Goal: Information Seeking & Learning: Check status

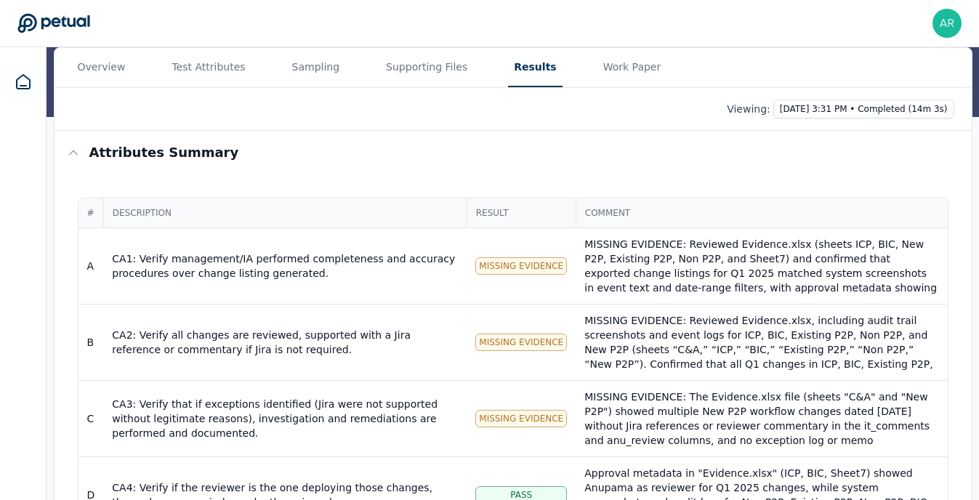
scroll to position [84, 0]
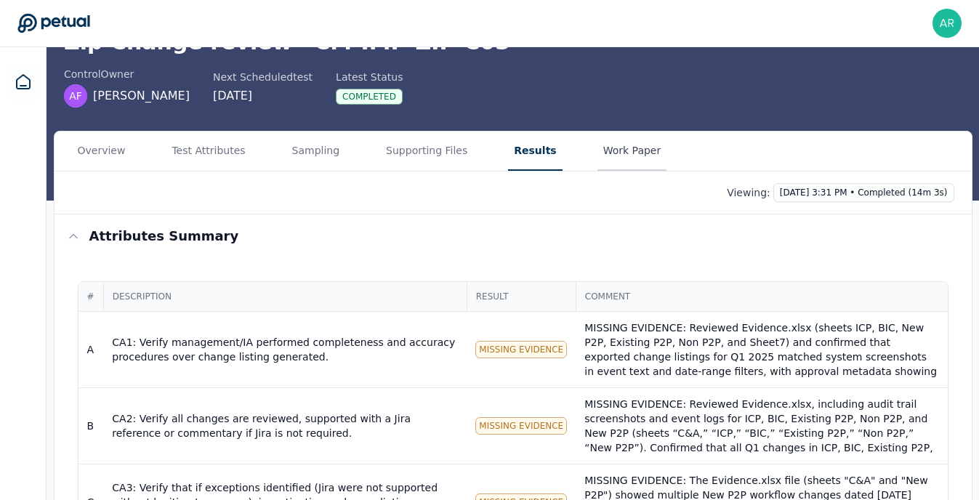
click at [616, 157] on main "Upload supporting files Run manually Zip Change review — CM-IMP-ZIP-C03 control…" at bounding box center [513, 423] width 933 height 918
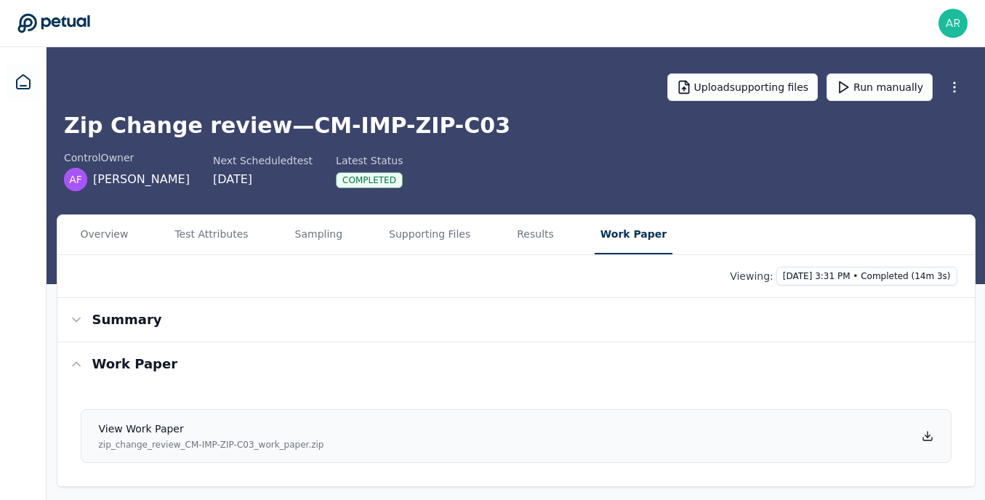
click at [922, 434] on icon at bounding box center [928, 436] width 12 height 12
click at [314, 239] on button "Sampling" at bounding box center [319, 234] width 60 height 39
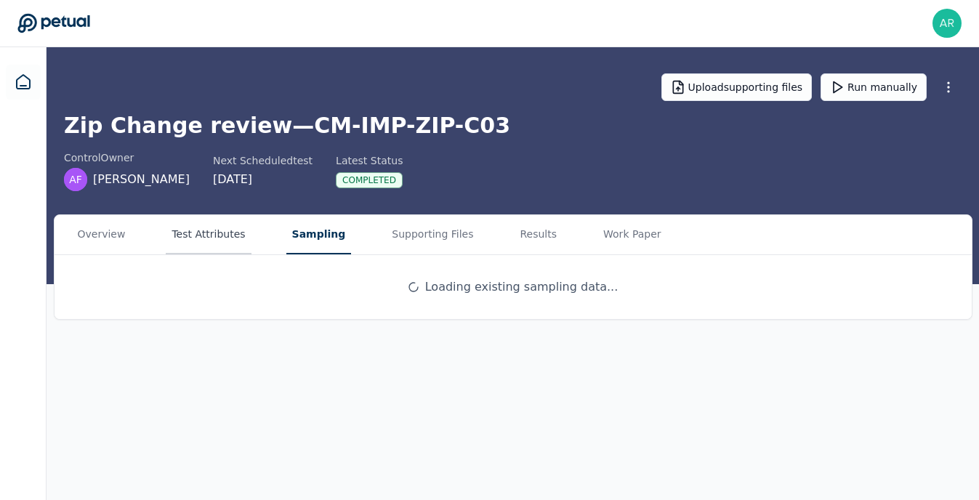
click at [241, 243] on button "Test Attributes" at bounding box center [208, 234] width 85 height 39
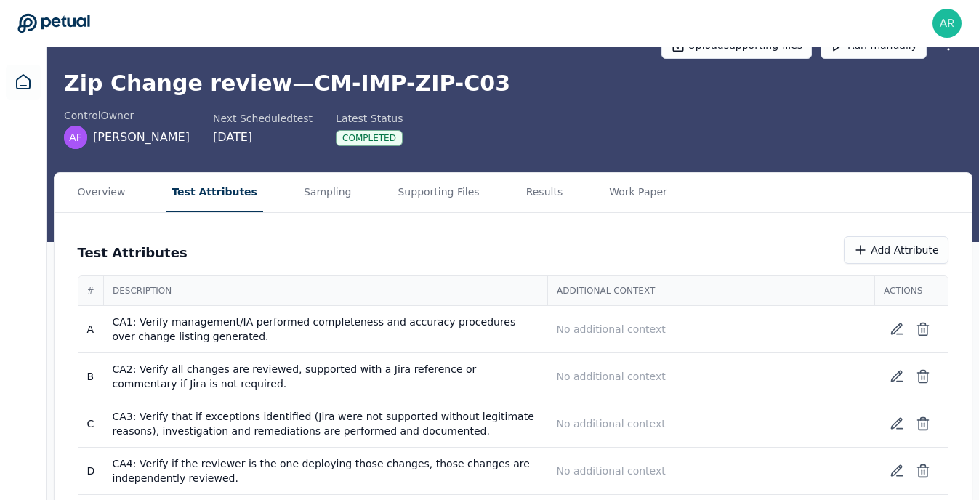
scroll to position [50, 0]
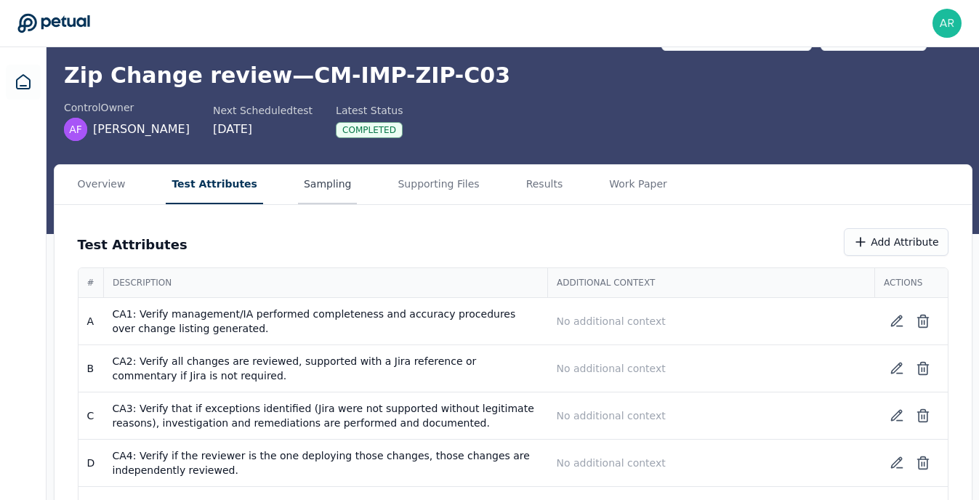
click at [313, 188] on main "Upload supporting files Run manually Zip Change review — CM-IMP-ZIP-C03 control…" at bounding box center [513, 276] width 933 height 558
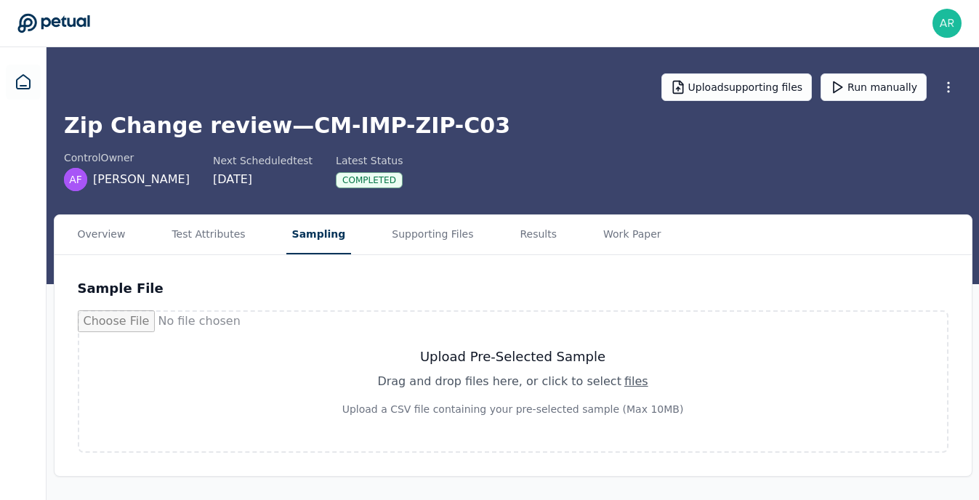
scroll to position [0, 0]
click at [525, 246] on button "Results" at bounding box center [541, 234] width 49 height 39
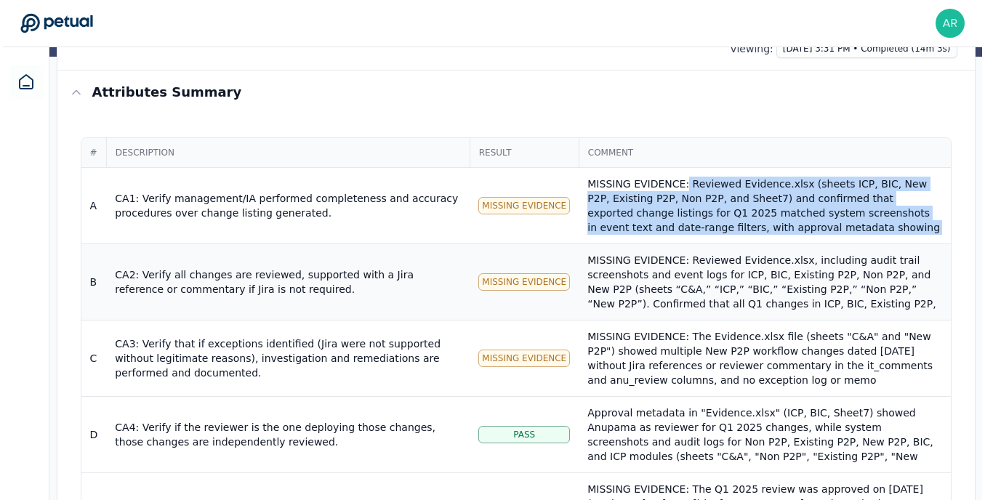
scroll to position [58, 0]
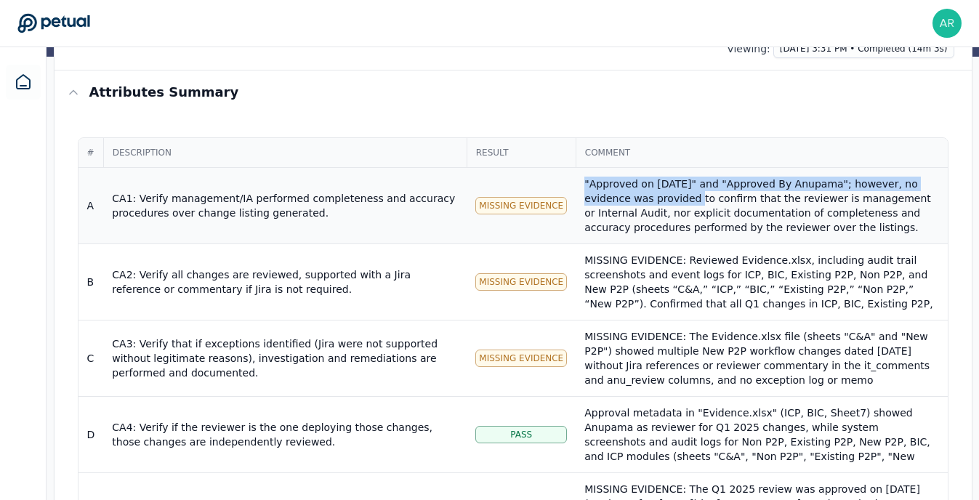
drag, startPoint x: 680, startPoint y: 178, endPoint x: 910, endPoint y: 229, distance: 235.2
click at [910, 229] on div "MISSING EVIDENCE: Reviewed Evidence.xlsx (sheets ICP, BIC, New P2P, Existing P2…" at bounding box center [761, 183] width 354 height 131
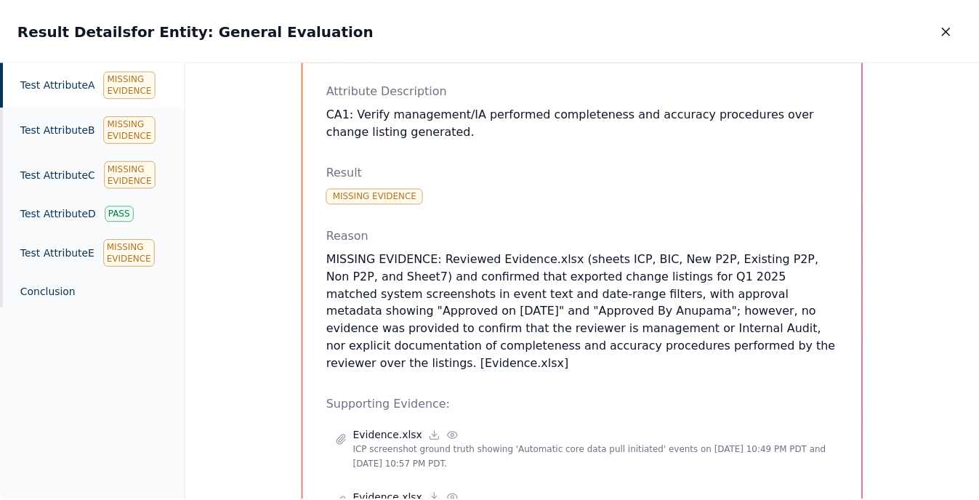
scroll to position [113, 0]
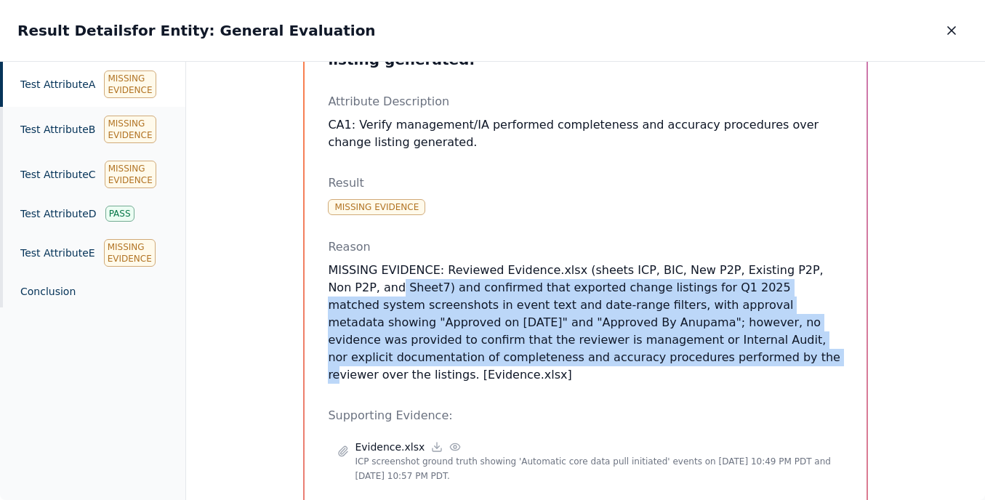
drag, startPoint x: 347, startPoint y: 259, endPoint x: 528, endPoint y: 342, distance: 198.7
click at [528, 342] on p "MISSING EVIDENCE: Reviewed Evidence.xlsx (sheets ICP, BIC, New P2P, Existing P2…" at bounding box center [585, 323] width 515 height 122
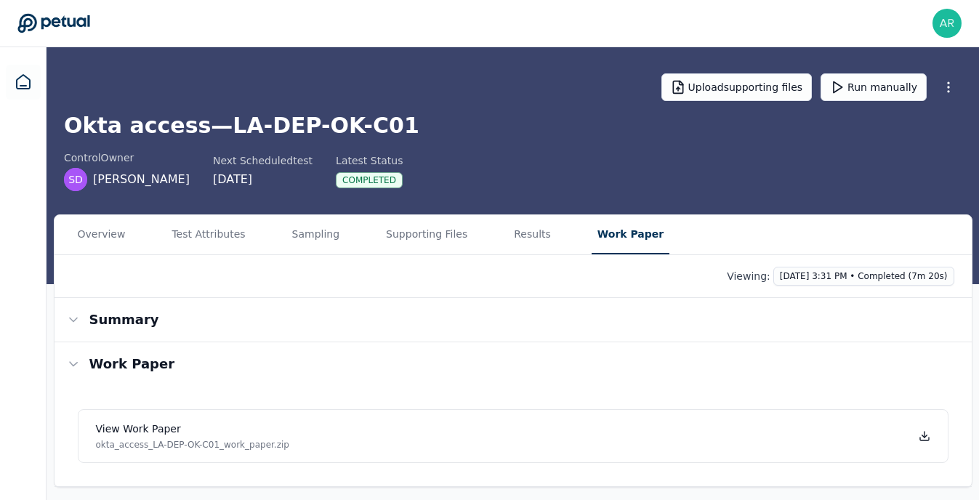
click at [602, 244] on button "Work Paper" at bounding box center [631, 234] width 78 height 39
click at [926, 435] on icon at bounding box center [928, 436] width 12 height 12
click at [427, 235] on button "Supporting Files" at bounding box center [429, 234] width 93 height 39
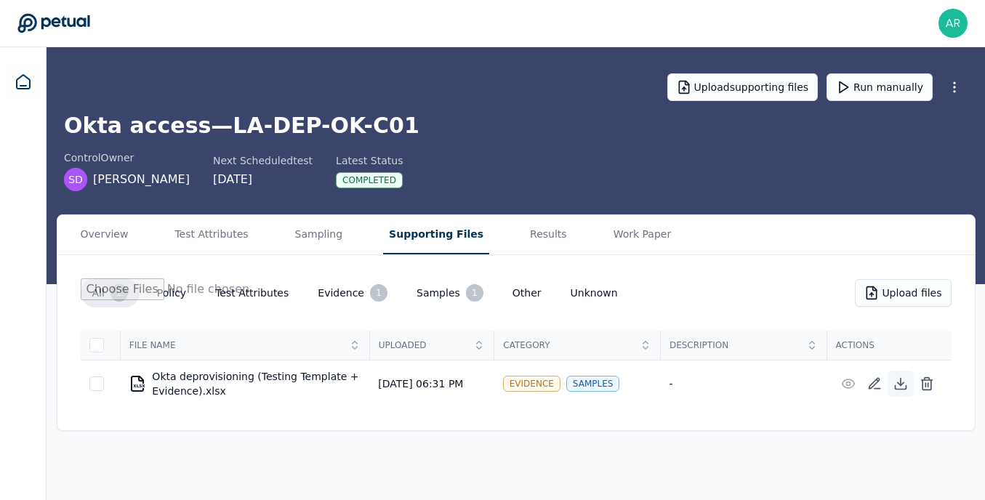
click at [901, 382] on icon at bounding box center [900, 383] width 15 height 15
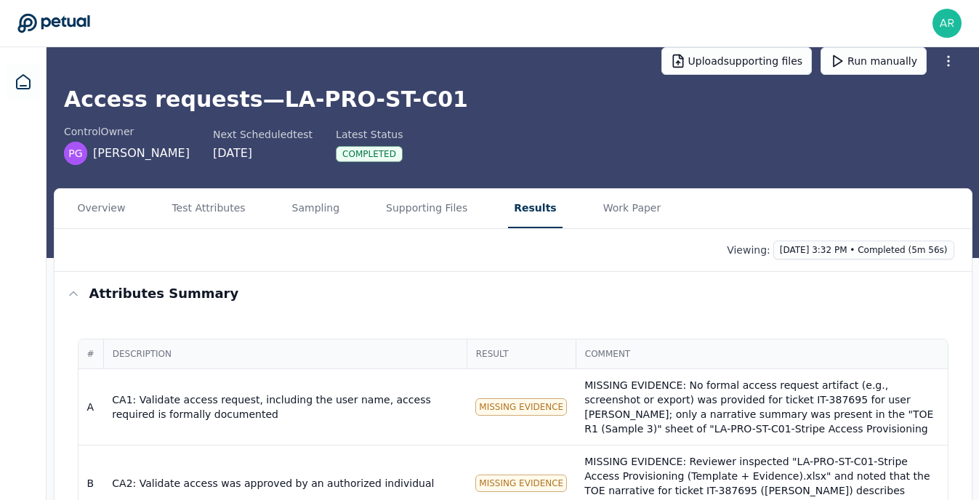
scroll to position [39, 0]
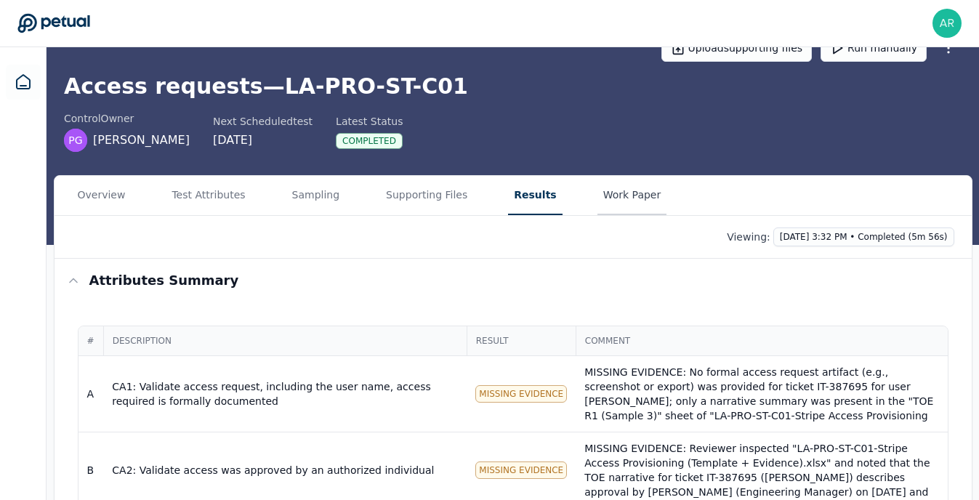
click at [609, 204] on main "Upload supporting files Run manually Access requests — LA-PRO-ST-C01 control Ow…" at bounding box center [513, 429] width 933 height 842
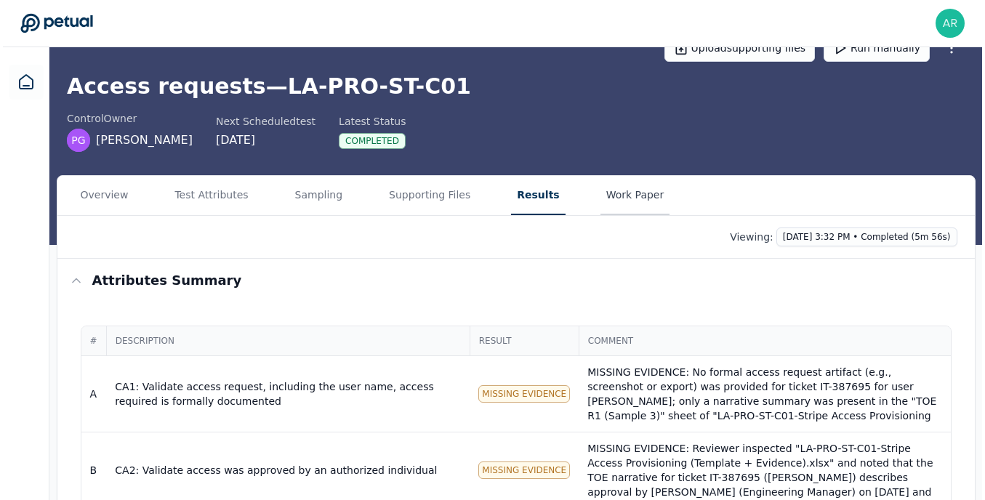
scroll to position [0, 0]
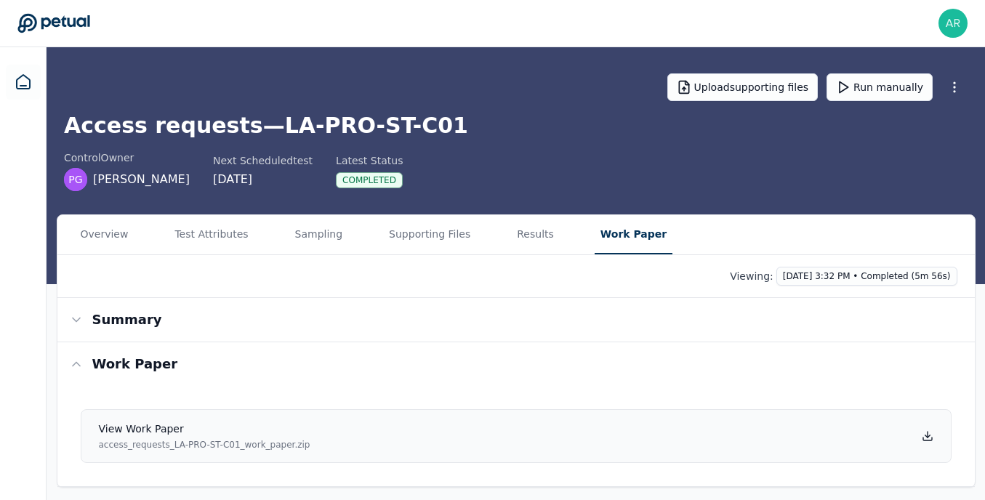
click at [930, 433] on icon at bounding box center [928, 436] width 12 height 12
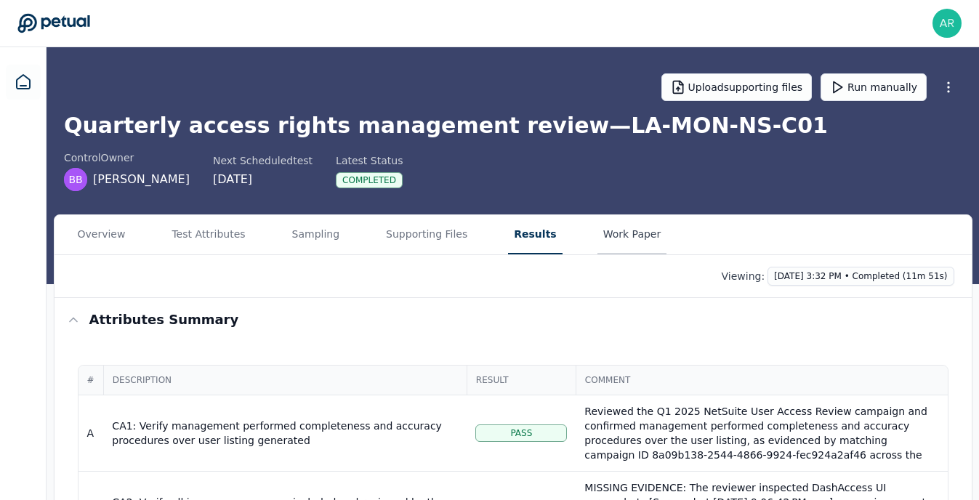
click at [621, 237] on button "Work Paper" at bounding box center [632, 234] width 70 height 39
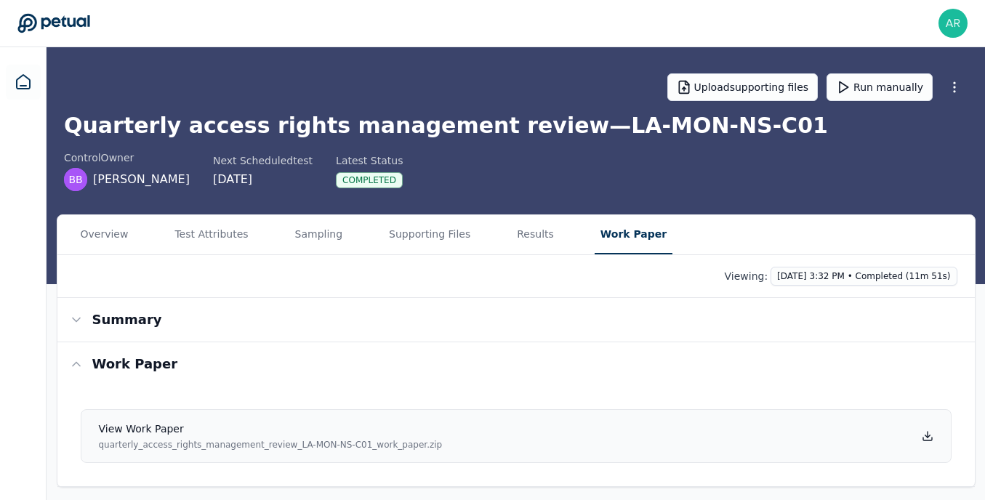
click at [927, 432] on icon at bounding box center [927, 435] width 0 height 6
